Goal: Information Seeking & Learning: Understand process/instructions

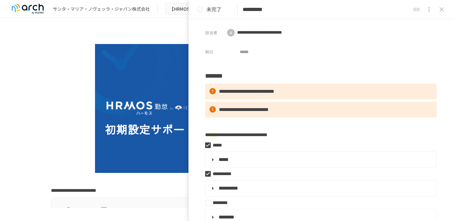
scroll to position [7, 0]
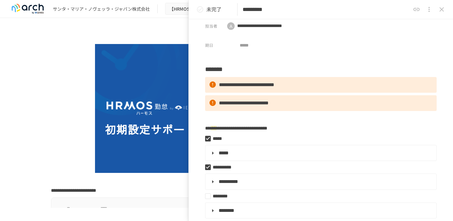
click at [65, 58] on div at bounding box center [226, 108] width 351 height 129
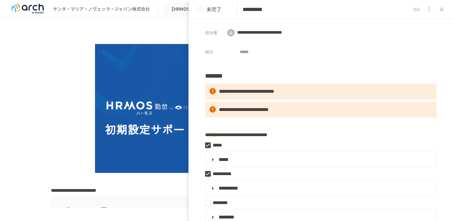
scroll to position [292, 0]
